Goal: Task Accomplishment & Management: Manage account settings

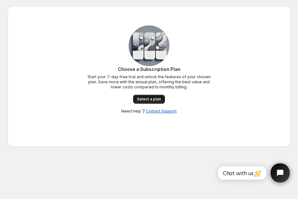
click at [143, 97] on span "Select a plan" at bounding box center [149, 99] width 24 height 5
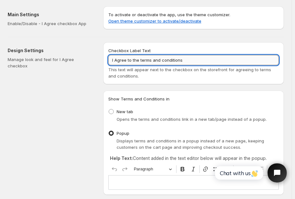
drag, startPoint x: 184, startPoint y: 60, endPoint x: 112, endPoint y: 60, distance: 72.6
click at [112, 60] on input "I Agree to the terms and conditions" at bounding box center [193, 60] width 170 height 10
click at [192, 61] on input "I Agree to the terms and conditions" at bounding box center [193, 60] width 170 height 10
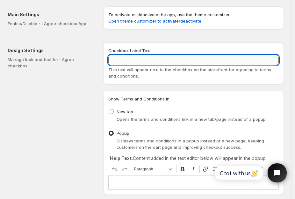
paste input "אני מסכים/ה לתנאים וההגבלות"
type input "אני מסכים/ה לתנאים וההגבלות"
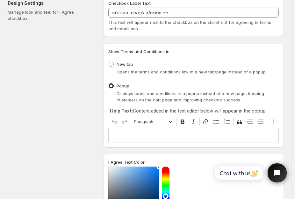
scroll to position [64, 0]
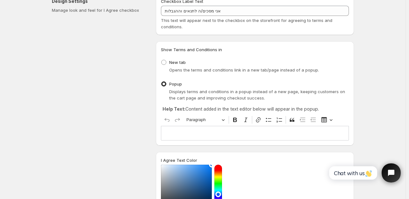
scroll to position [39, 0]
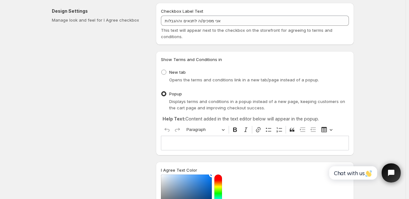
click at [199, 80] on span "Opens the terms and conditions link in a new tab/page instead of a popup." at bounding box center [244, 79] width 150 height 5
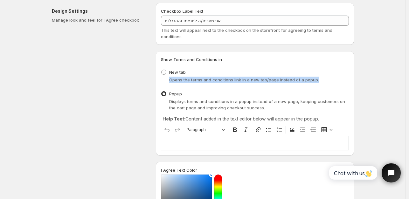
click at [199, 80] on span "Opens the terms and conditions link in a new tab/page instead of a popup." at bounding box center [244, 79] width 150 height 5
click at [195, 82] on div at bounding box center [195, 82] width 0 height 0
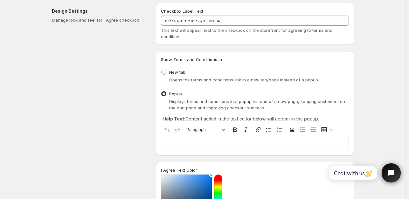
click at [138, 91] on div "Design Settings Manage look and feel for I Agree checkbox" at bounding box center [101, 168] width 99 height 330
click at [187, 101] on span "Displays terms and conditions in a popup instead of a new page, keeping custome…" at bounding box center [257, 104] width 176 height 11
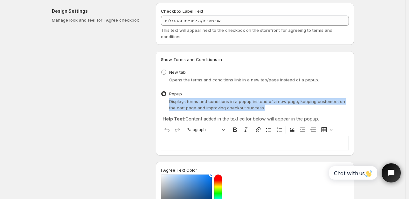
click at [187, 101] on span "Displays terms and conditions in a popup instead of a new page, keeping custome…" at bounding box center [257, 104] width 176 height 11
click at [183, 90] on div at bounding box center [183, 90] width 0 height 0
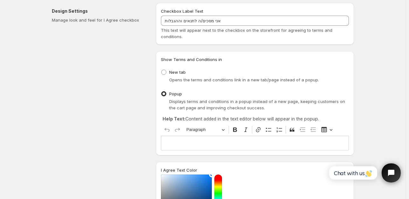
click at [121, 95] on div "Design Settings Manage look and feel for I Agree checkbox" at bounding box center [101, 168] width 99 height 330
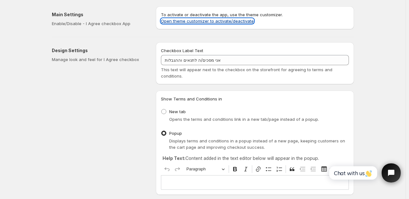
click at [200, 21] on link "Open theme customizer to activate/deactivate" at bounding box center [207, 20] width 93 height 5
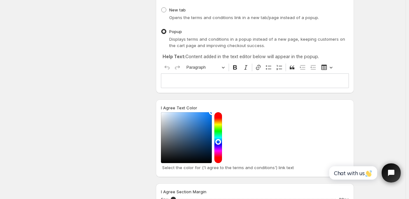
scroll to position [96, 0]
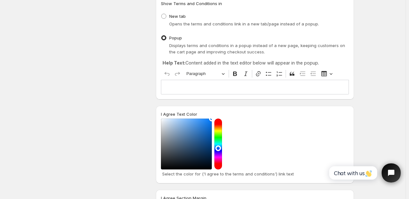
click at [170, 63] on strong "Help Text:" at bounding box center [174, 62] width 23 height 5
click at [169, 62] on strong "Help Text:" at bounding box center [174, 62] width 23 height 5
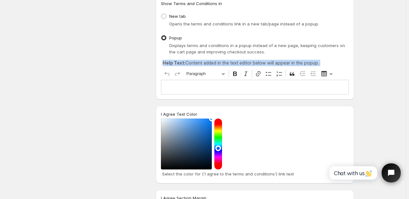
click at [169, 62] on strong "Help Text:" at bounding box center [174, 62] width 23 height 5
click at [165, 51] on div at bounding box center [165, 51] width 0 height 0
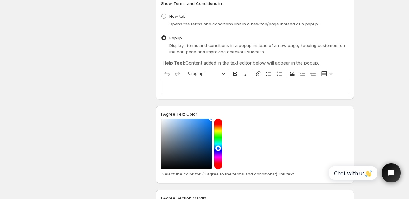
click at [137, 61] on div "Design Settings Manage look and feel for I Agree checkbox" at bounding box center [101, 112] width 99 height 330
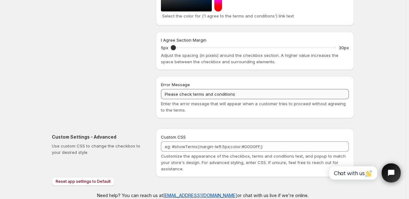
scroll to position [255, 0]
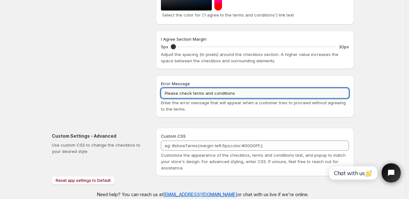
click at [234, 92] on input "Please check terms and conditions" at bounding box center [255, 93] width 188 height 10
click at [239, 95] on input "Please check terms and conditions" at bounding box center [255, 93] width 188 height 10
click at [227, 92] on input "Please check terms and conditions" at bounding box center [255, 93] width 188 height 10
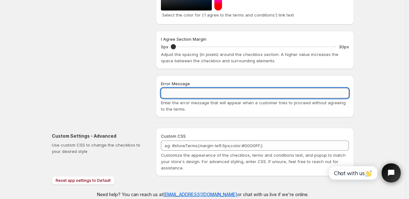
paste input "אנא בדקו את התנאים וההגבלות"
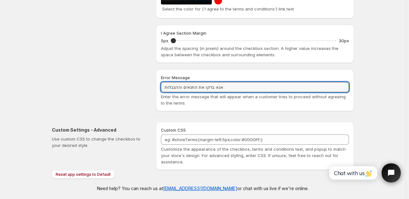
scroll to position [262, 0]
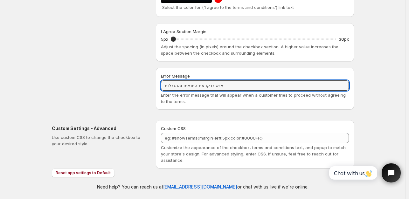
type input "אנא בדקו את התנאים וההגבלות"
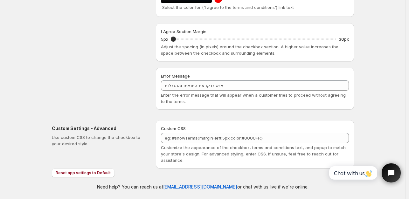
click at [215, 148] on span "Customize the appearance of the checkbox, terms and conditions text, and popup …" at bounding box center [253, 154] width 185 height 18
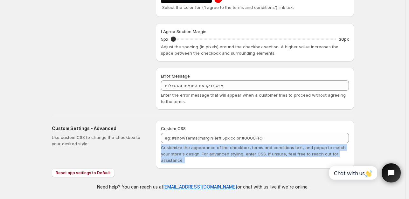
click at [215, 148] on span "Customize the appearance of the checkbox, terms and conditions text, and popup …" at bounding box center [253, 154] width 185 height 18
click at [211, 136] on div at bounding box center [211, 136] width 0 height 0
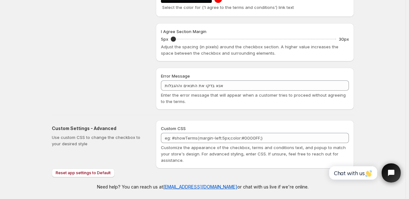
click at [59, 128] on h2 "Custom Settings - Advanced" at bounding box center [99, 128] width 94 height 6
click at [54, 117] on div at bounding box center [54, 117] width 0 height 0
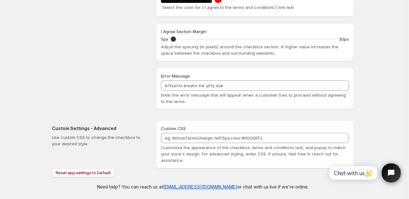
click at [58, 136] on p "Use custom CSS to change the checkbox to your desired style" at bounding box center [99, 140] width 94 height 13
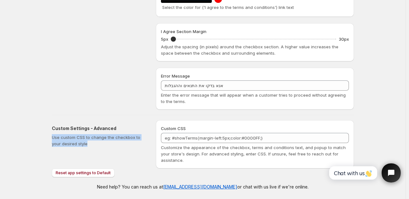
click at [58, 136] on p "Use custom CSS to change the checkbox to your desired style" at bounding box center [99, 140] width 94 height 13
click at [53, 126] on div at bounding box center [53, 126] width 0 height 0
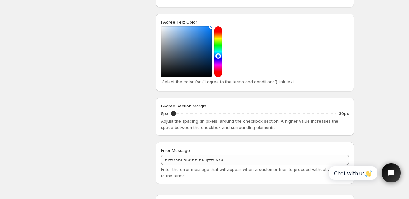
scroll to position [191, 0]
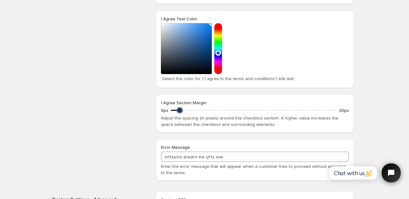
type input "5"
click at [174, 111] on input "I Agree Section Margin" at bounding box center [254, 110] width 166 height 9
click at [135, 108] on div "Design Settings Manage look and feel for I Agree checkbox" at bounding box center [101, 16] width 99 height 330
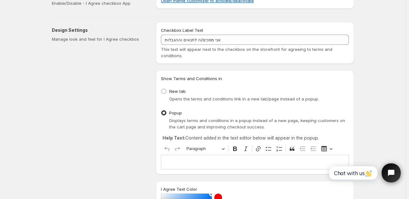
scroll to position [0, 0]
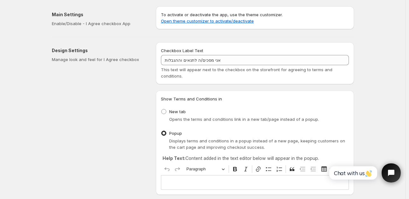
click at [116, 24] on p "Enable/Disable - I Agree checkbox App" at bounding box center [99, 23] width 94 height 6
click at [167, 23] on link "Open theme customizer to activate/deactivate" at bounding box center [207, 20] width 93 height 5
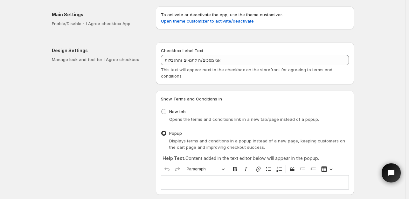
scroll to position [96, 0]
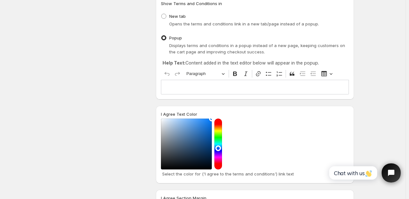
click at [240, 90] on p "Editor editing area: main. Press Alt+0 for help." at bounding box center [255, 87] width 182 height 6
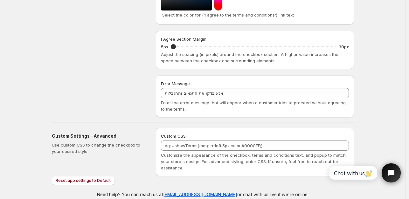
scroll to position [262, 0]
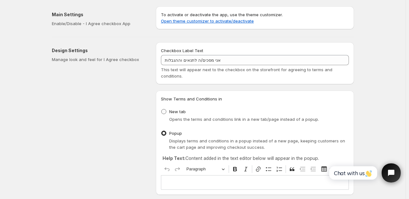
click at [164, 112] on span at bounding box center [163, 111] width 5 height 5
click at [162, 110] on input "New tab" at bounding box center [161, 109] width 0 height 0
radio input "true"
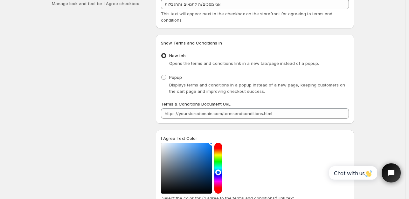
scroll to position [24, 0]
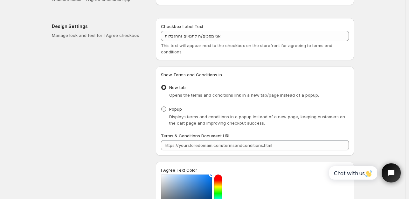
click at [167, 110] on span at bounding box center [163, 109] width 5 height 5
click at [162, 107] on input "Popup" at bounding box center [161, 107] width 0 height 0
radio input "true"
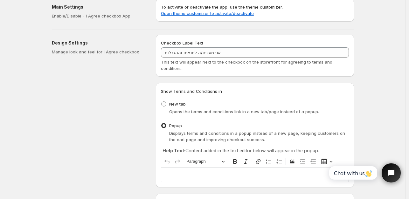
scroll to position [0, 0]
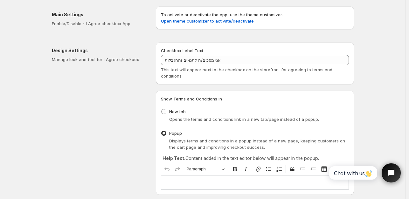
click at [83, 58] on p "Manage look and feel for I Agree checkbox" at bounding box center [99, 59] width 94 height 6
click at [79, 48] on div at bounding box center [79, 48] width 0 height 0
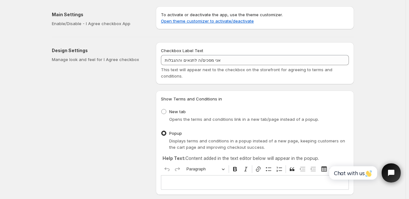
click at [193, 160] on p "Help Text: Content added in the text editor below will appear in the popup." at bounding box center [255, 158] width 185 height 6
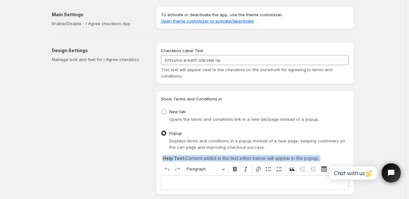
click at [193, 160] on p "Help Text: Content added in the text editor below will appear in the popup." at bounding box center [255, 158] width 185 height 6
click at [189, 147] on div at bounding box center [189, 147] width 0 height 0
